Goal: Task Accomplishment & Management: Manage account settings

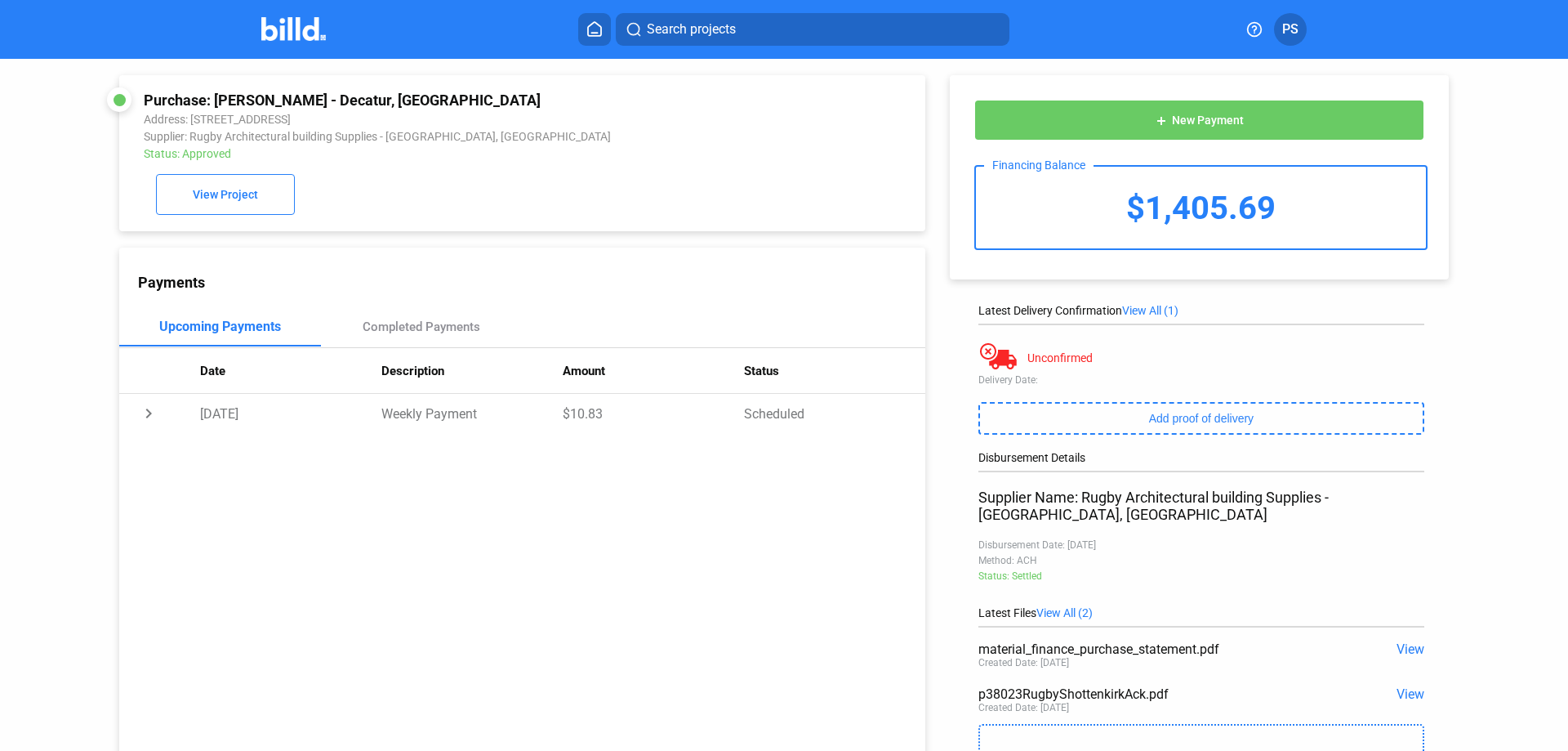
click at [596, 35] on icon at bounding box center [595, 29] width 17 height 16
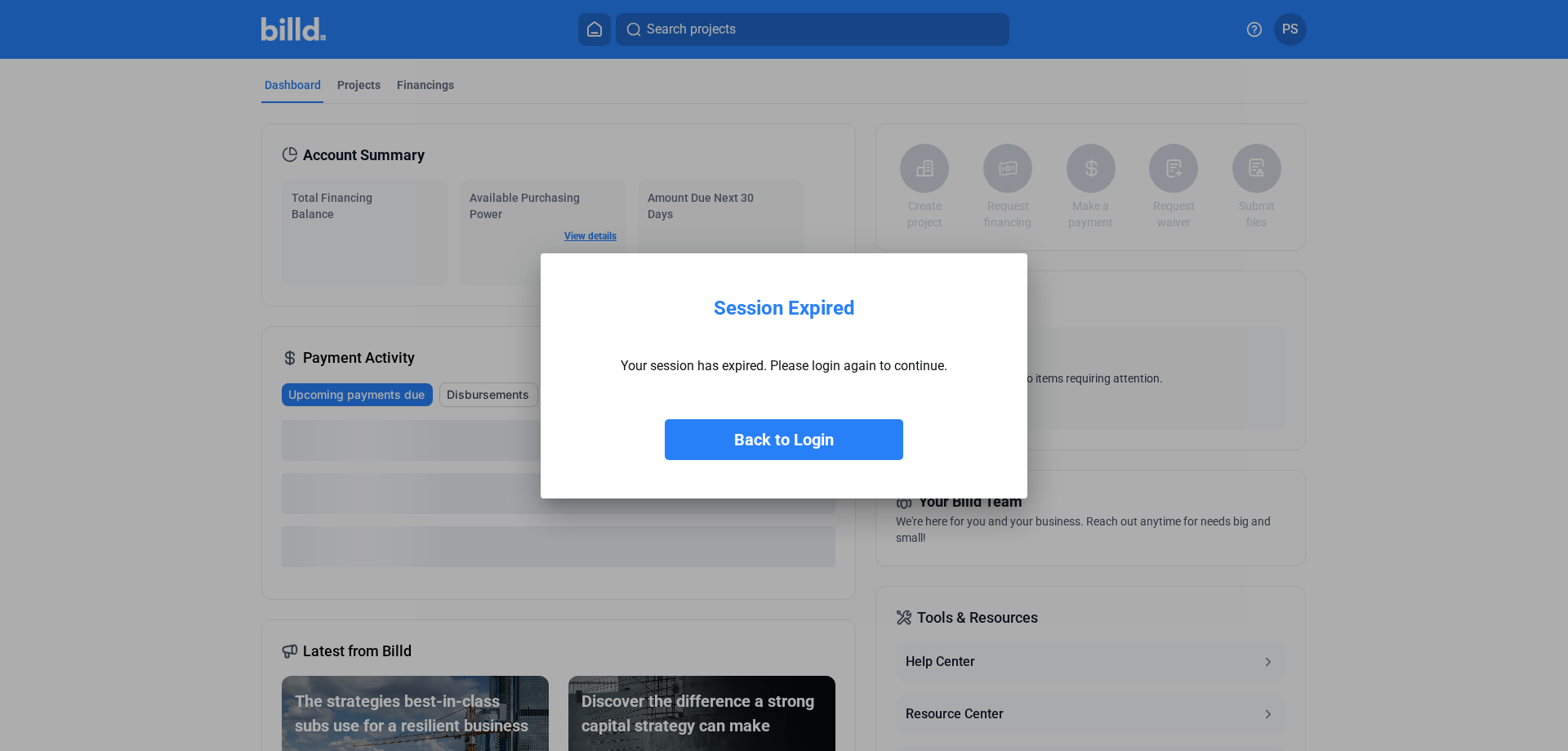
click at [770, 433] on button "Back to Login" at bounding box center [783, 439] width 238 height 41
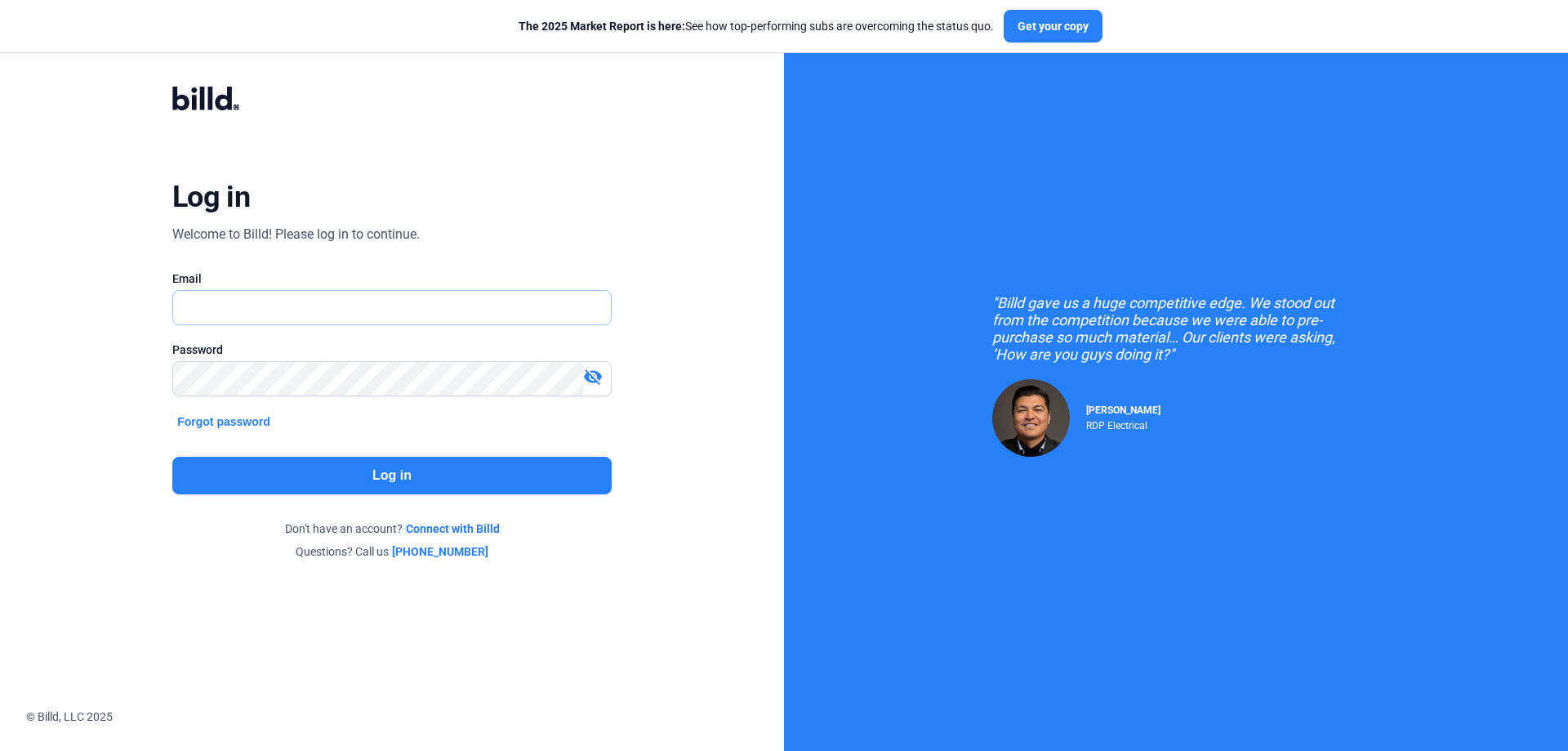
type input "[PERSON_NAME][EMAIL_ADDRESS][DOMAIN_NAME]"
click at [394, 483] on button "Log in" at bounding box center [391, 475] width 439 height 37
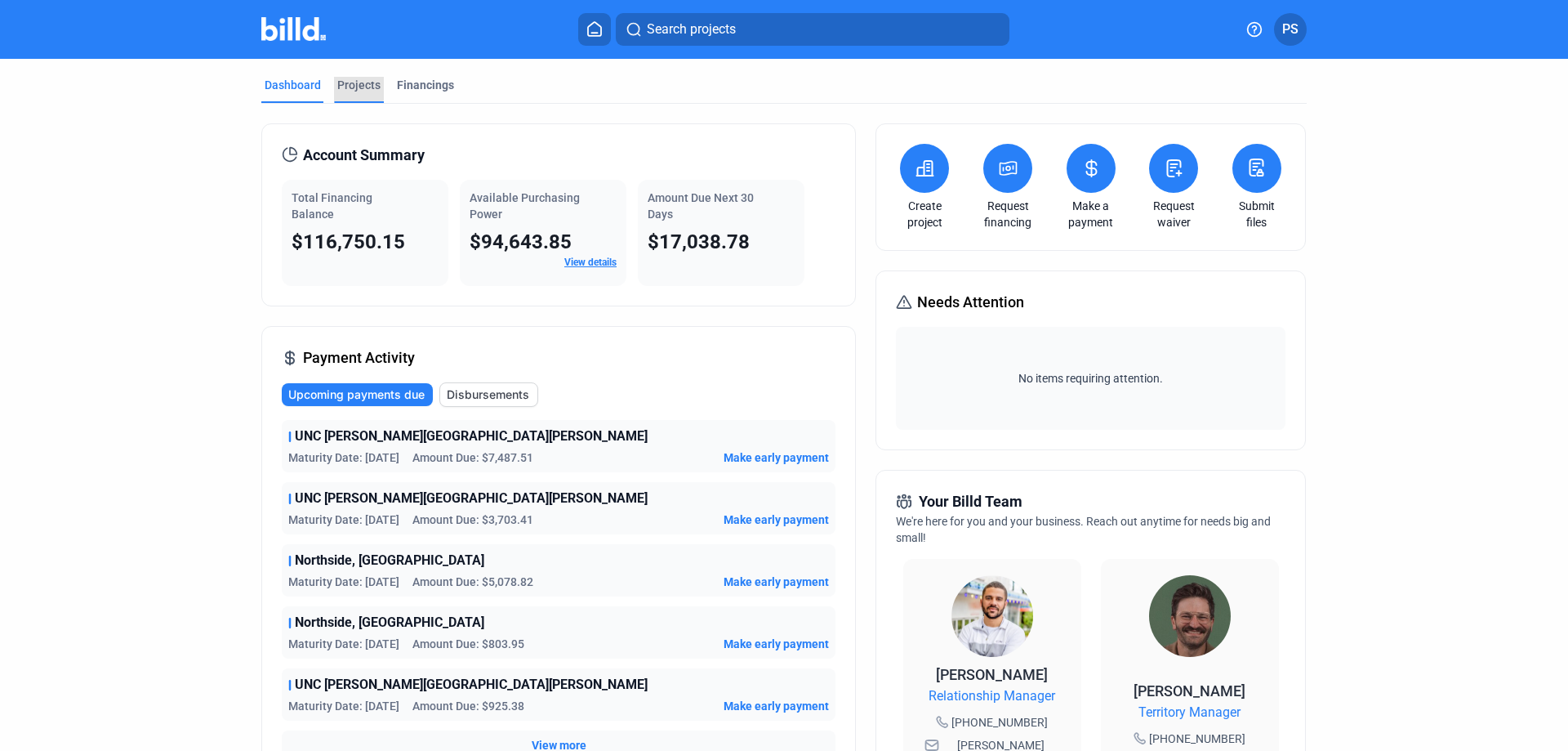
click at [337, 88] on div "Projects" at bounding box center [359, 85] width 43 height 17
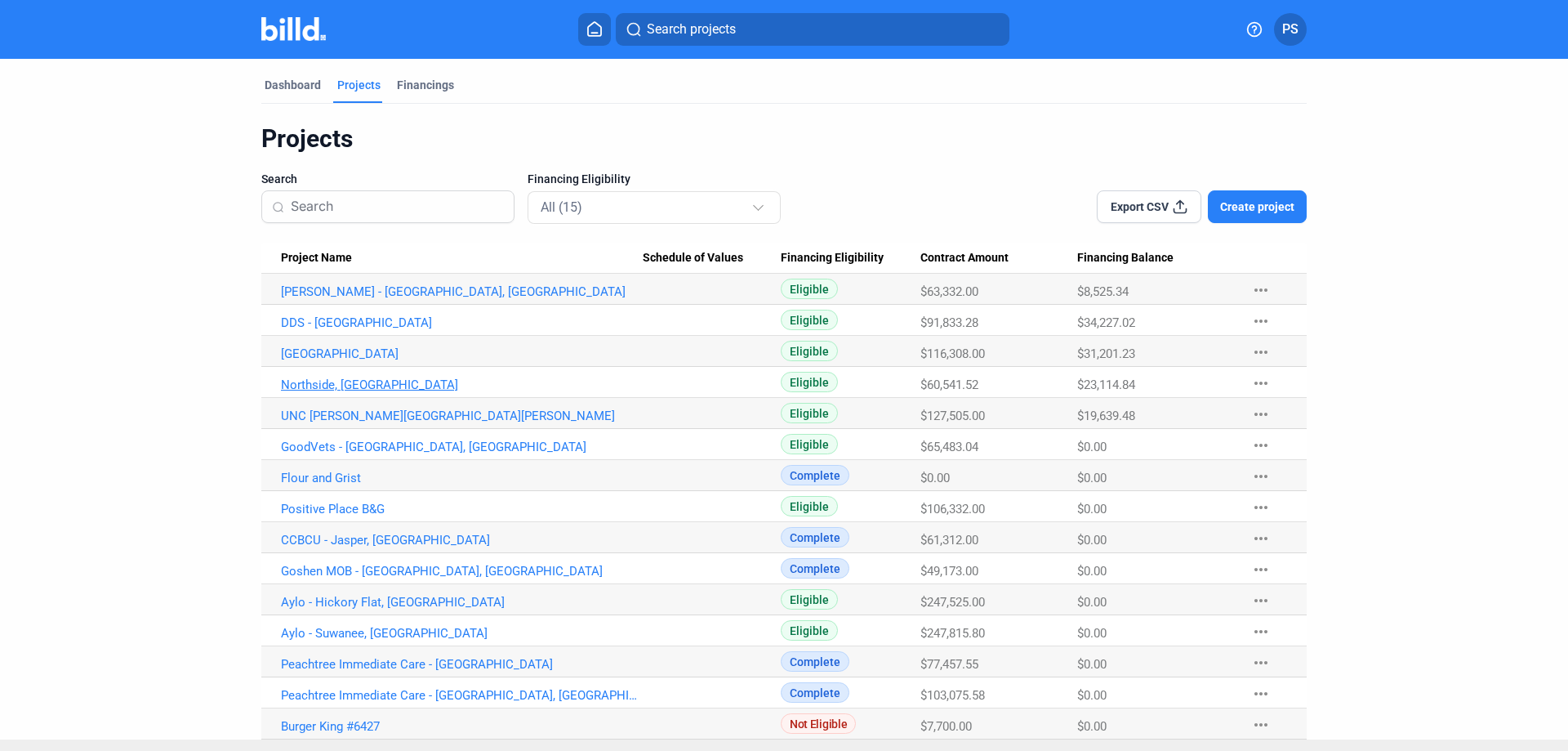
click at [317, 380] on link "Northside, [GEOGRAPHIC_DATA]" at bounding box center [462, 385] width 362 height 15
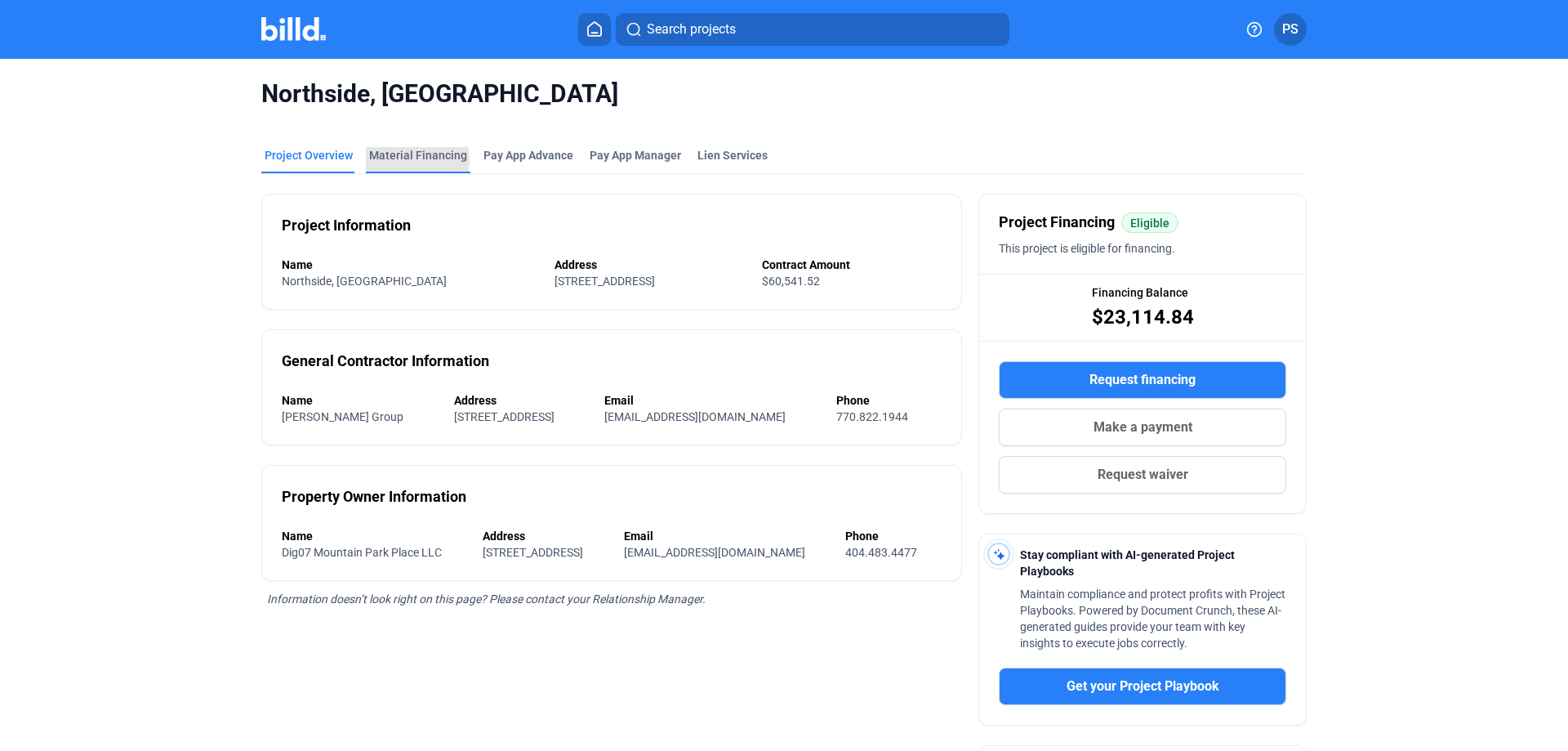
click at [409, 160] on div "Material Financing" at bounding box center [418, 155] width 98 height 17
